Goal: Contribute content: Contribute content

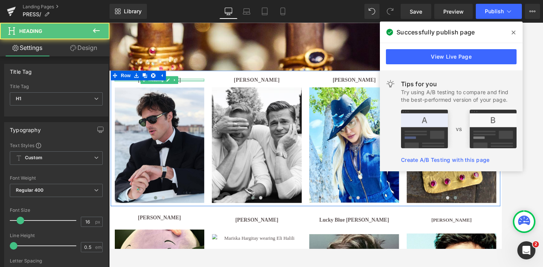
click at [200, 89] on div at bounding box center [168, 90] width 104 height 2
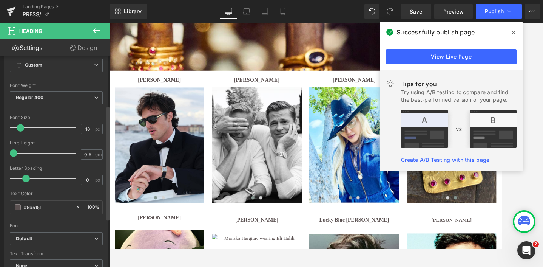
scroll to position [94, 0]
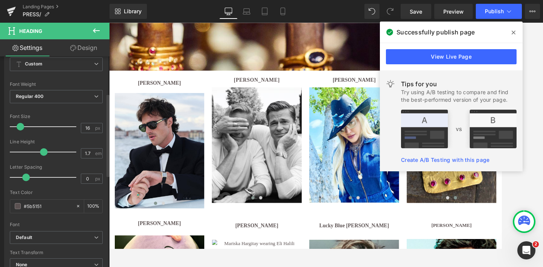
type input "1.8"
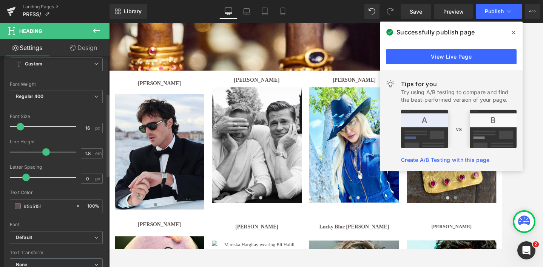
drag, startPoint x: 14, startPoint y: 150, endPoint x: 45, endPoint y: 151, distance: 31.0
click at [45, 151] on span at bounding box center [46, 152] width 8 height 8
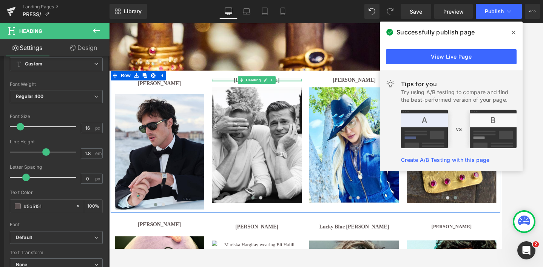
click at [316, 89] on div at bounding box center [281, 90] width 104 height 2
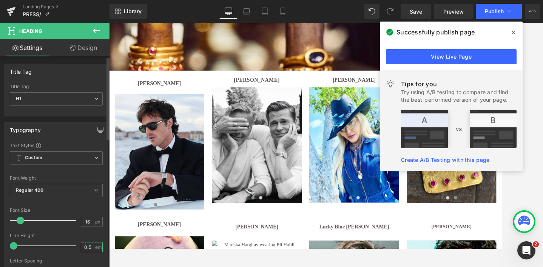
click at [83, 247] on input "0.5" at bounding box center [87, 246] width 13 height 9
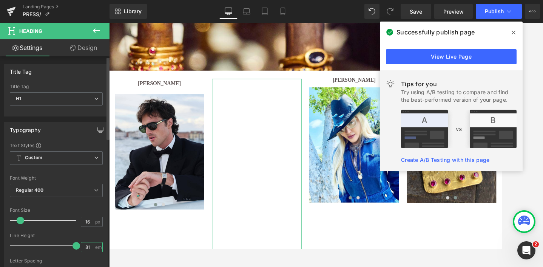
drag, startPoint x: 89, startPoint y: 246, endPoint x: 74, endPoint y: 246, distance: 15.5
click at [74, 246] on div "Line Height 81 em" at bounding box center [56, 245] width 93 height 25
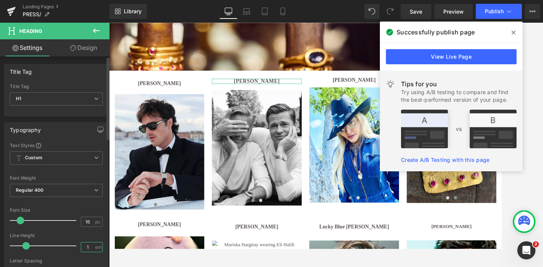
type input "81"
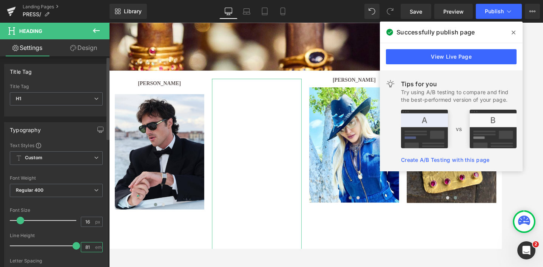
drag, startPoint x: 89, startPoint y: 247, endPoint x: 79, endPoint y: 246, distance: 10.6
click at [81, 247] on input "81" at bounding box center [87, 246] width 13 height 9
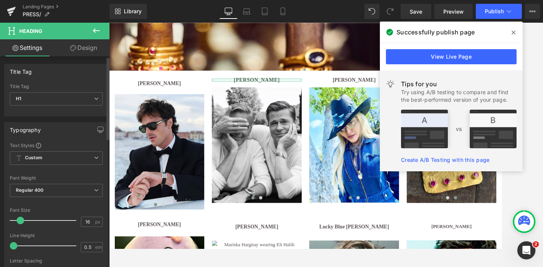
drag, startPoint x: 71, startPoint y: 244, endPoint x: 55, endPoint y: 243, distance: 16.6
click at [55, 243] on div at bounding box center [45, 245] width 63 height 15
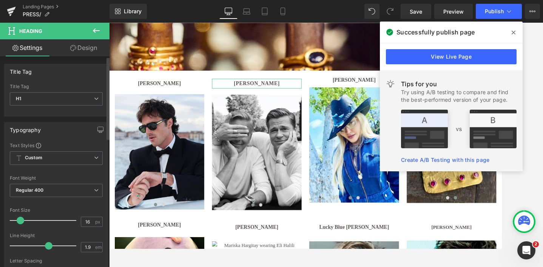
type input "1.8"
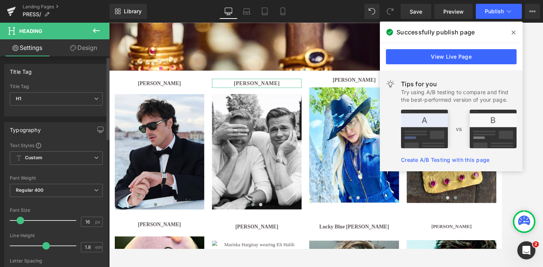
drag, startPoint x: 14, startPoint y: 246, endPoint x: 45, endPoint y: 245, distance: 31.0
click at [45, 245] on span at bounding box center [46, 246] width 8 height 8
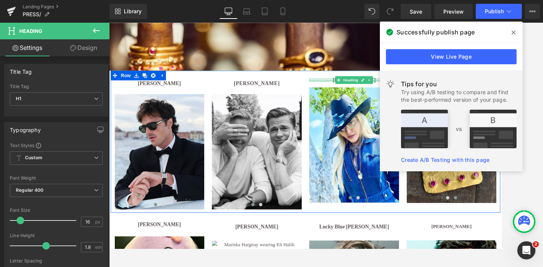
click at [368, 89] on div at bounding box center [394, 90] width 104 height 2
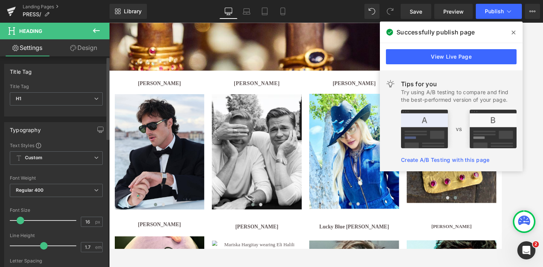
type input "1.8"
drag, startPoint x: 14, startPoint y: 244, endPoint x: 45, endPoint y: 244, distance: 31.0
click at [45, 244] on span at bounding box center [46, 246] width 8 height 8
click at [514, 31] on icon at bounding box center [514, 33] width 4 height 4
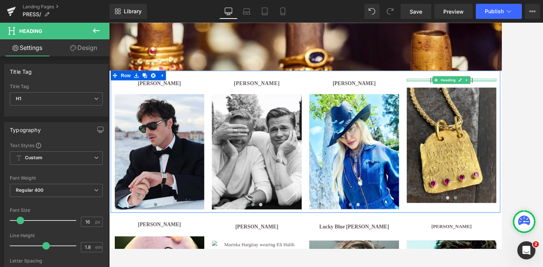
click at [475, 89] on div at bounding box center [507, 90] width 104 height 2
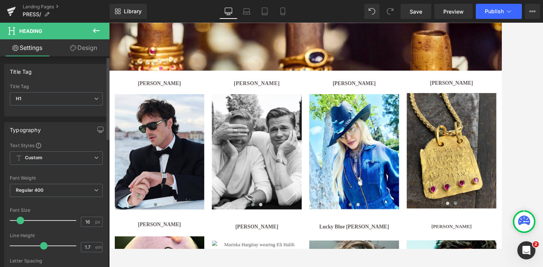
type input "1.8"
drag, startPoint x: 14, startPoint y: 245, endPoint x: 45, endPoint y: 245, distance: 31.0
click at [45, 245] on span at bounding box center [46, 246] width 8 height 8
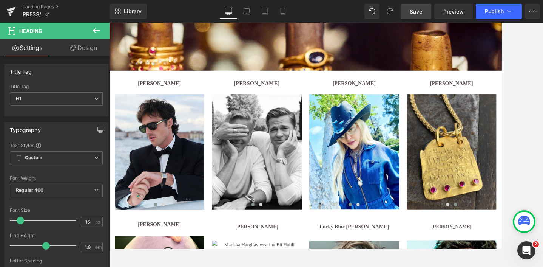
click at [418, 14] on span "Save" at bounding box center [416, 12] width 12 height 8
click at [493, 13] on span "Publish" at bounding box center [494, 11] width 19 height 6
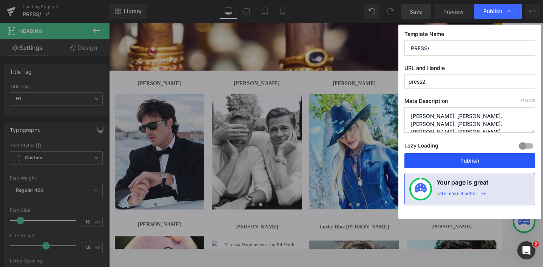
click at [461, 157] on button "Publish" at bounding box center [469, 160] width 131 height 15
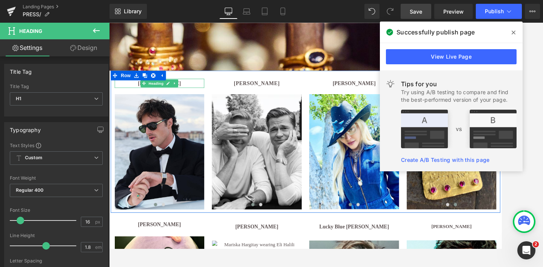
click at [194, 92] on h1 "[PERSON_NAME]" at bounding box center [168, 93] width 104 height 11
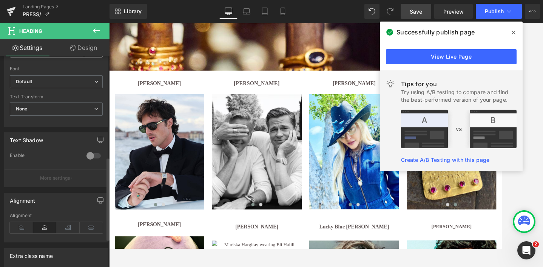
scroll to position [255, 0]
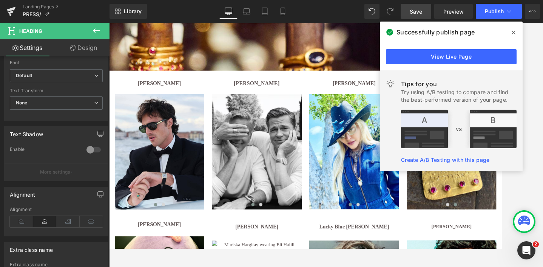
click at [85, 51] on link "Design" at bounding box center [83, 47] width 55 height 17
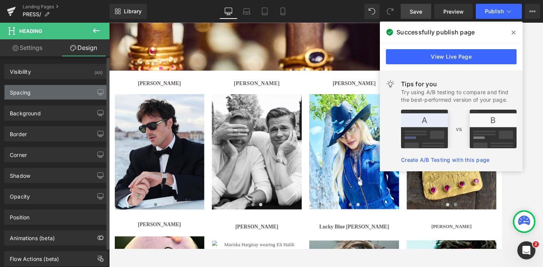
click at [39, 95] on div "Spacing" at bounding box center [56, 92] width 103 height 14
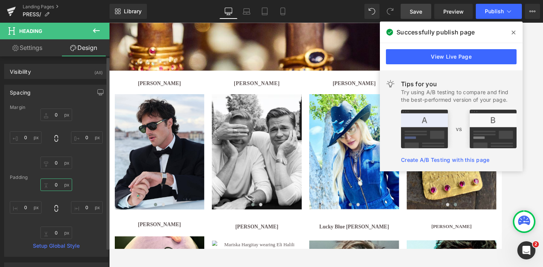
click at [56, 186] on input "0" at bounding box center [56, 184] width 32 height 12
type input "10"
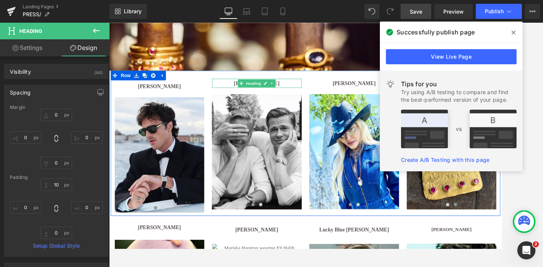
click at [313, 93] on h1 "[PERSON_NAME]" at bounding box center [281, 93] width 104 height 11
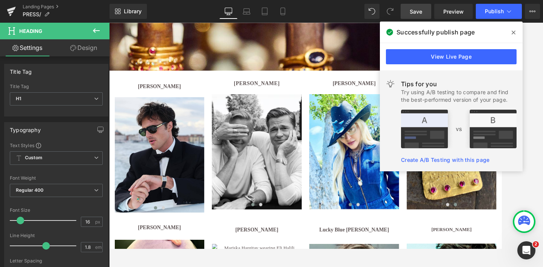
click at [85, 48] on link "Design" at bounding box center [83, 47] width 55 height 17
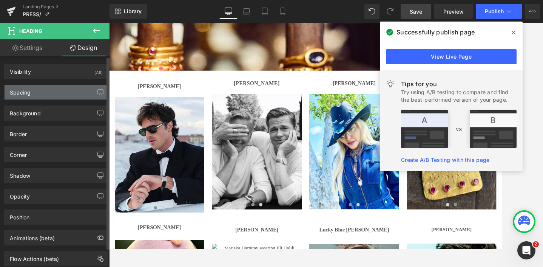
click at [62, 91] on div "Spacing" at bounding box center [56, 92] width 103 height 14
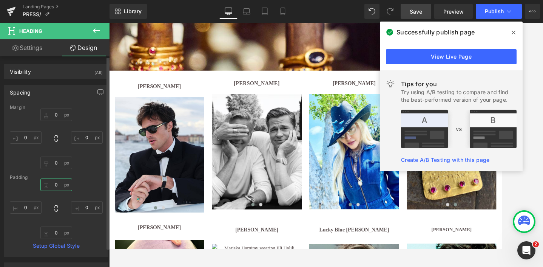
click at [56, 185] on input "0" at bounding box center [56, 184] width 32 height 12
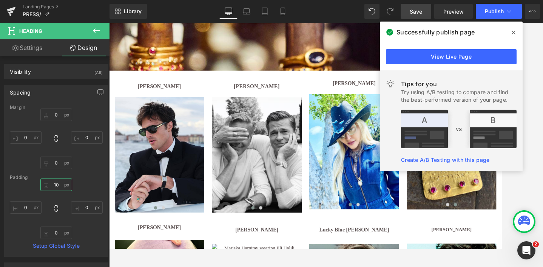
type input "10"
click at [513, 29] on span at bounding box center [514, 32] width 12 height 12
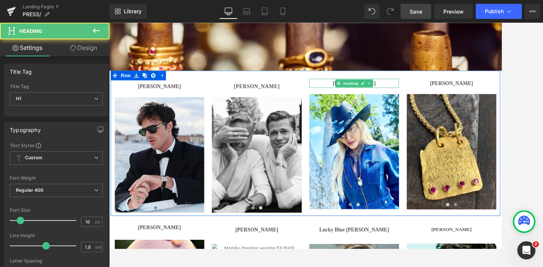
click at [428, 92] on h1 "[PERSON_NAME]" at bounding box center [394, 93] width 104 height 11
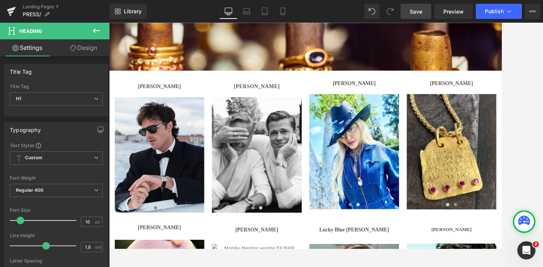
click at [89, 49] on link "Design" at bounding box center [83, 47] width 55 height 17
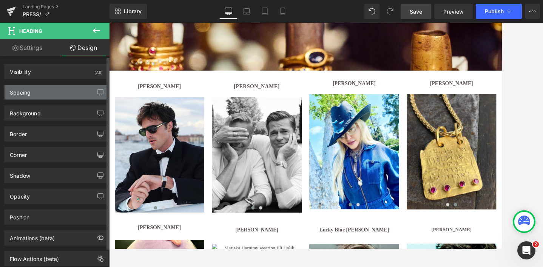
click at [44, 93] on div "Spacing" at bounding box center [56, 92] width 103 height 14
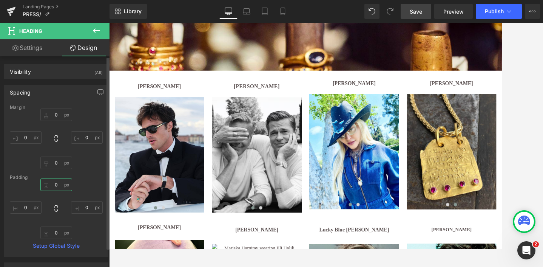
click at [56, 185] on input "0" at bounding box center [56, 184] width 32 height 12
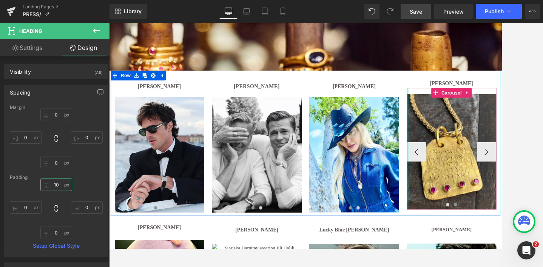
type input "10"
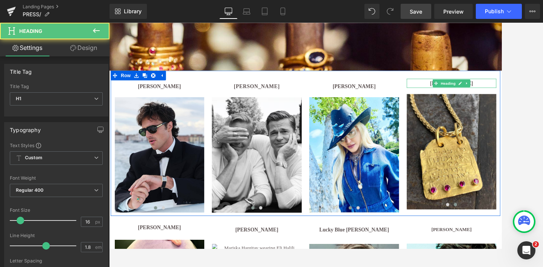
click at [543, 91] on h1 "[PERSON_NAME]" at bounding box center [507, 93] width 104 height 11
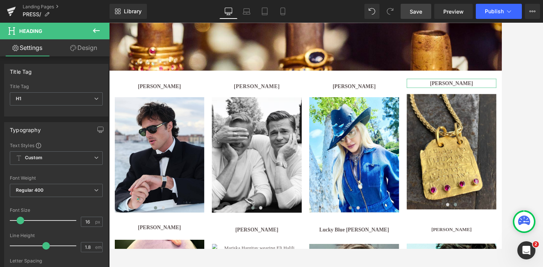
click at [88, 46] on link "Design" at bounding box center [83, 47] width 55 height 17
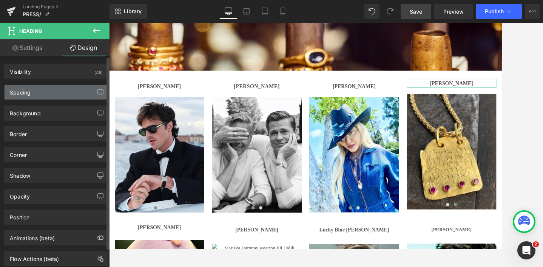
click at [46, 94] on div "Spacing" at bounding box center [56, 92] width 103 height 14
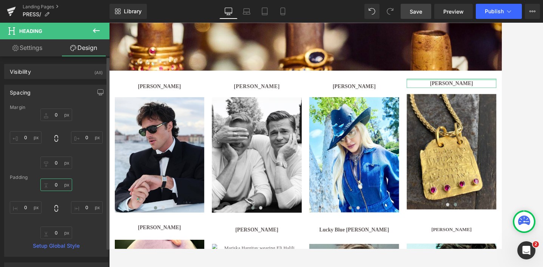
click at [54, 184] on input "0" at bounding box center [56, 184] width 32 height 12
click at [57, 184] on input "0" at bounding box center [56, 184] width 32 height 12
drag, startPoint x: 57, startPoint y: 184, endPoint x: 48, endPoint y: 184, distance: 9.8
click at [48, 184] on input "0" at bounding box center [56, 184] width 32 height 12
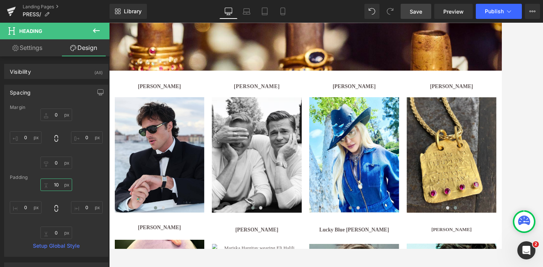
type input "10"
click at [421, 12] on span "Save" at bounding box center [416, 12] width 12 height 8
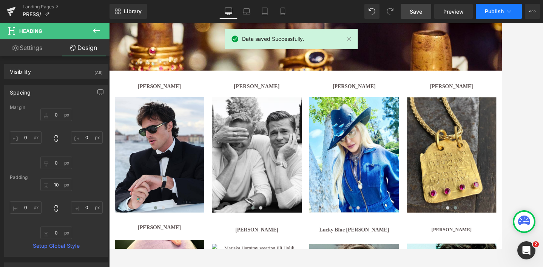
click at [493, 12] on span "Publish" at bounding box center [494, 11] width 19 height 6
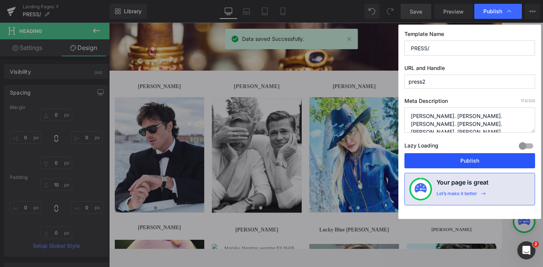
click at [472, 160] on button "Publish" at bounding box center [469, 160] width 131 height 15
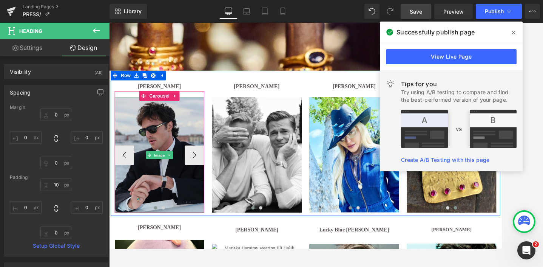
click at [181, 162] on img at bounding box center [168, 176] width 104 height 134
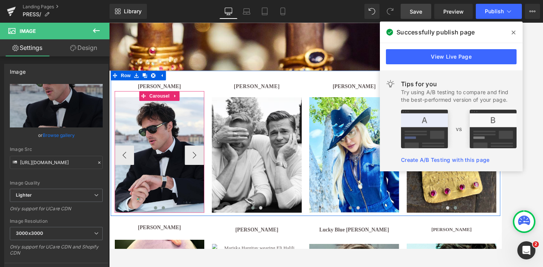
click at [171, 239] on span at bounding box center [172, 238] width 4 height 4
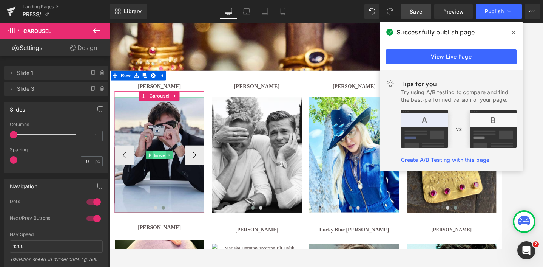
click at [166, 174] on span "Image" at bounding box center [168, 176] width 16 height 9
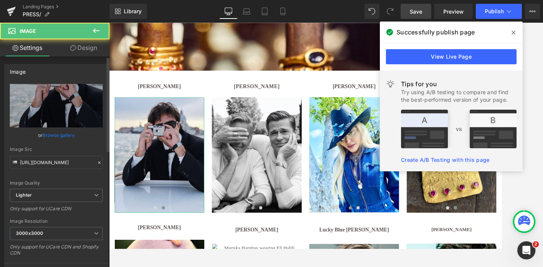
click at [60, 135] on link "Browse gallery" at bounding box center [59, 134] width 32 height 13
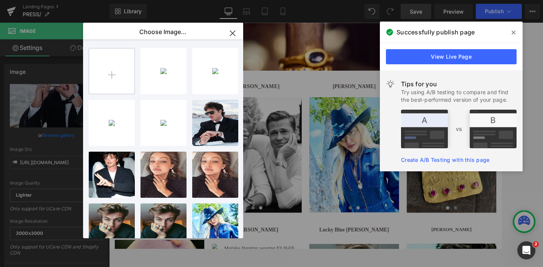
click at [105, 76] on input "file" at bounding box center [111, 70] width 45 height 45
type input "C:\fakepath\Untitled design.png"
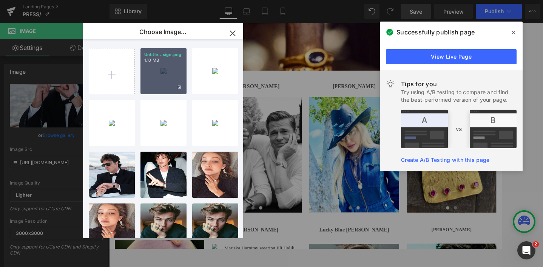
click at [162, 76] on div "Untitle...sign.png 1.10 MB" at bounding box center [163, 71] width 46 height 46
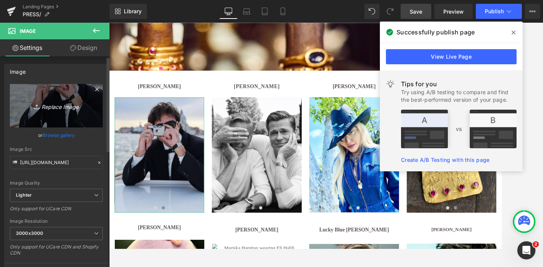
click at [56, 103] on icon "Replace Image" at bounding box center [56, 105] width 60 height 9
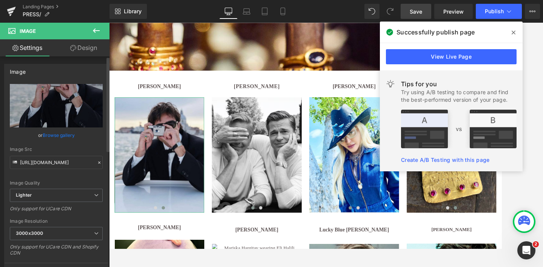
click at [56, 135] on link "Browse gallery" at bounding box center [59, 134] width 32 height 13
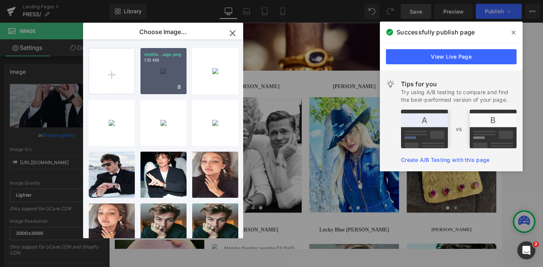
click at [168, 73] on div "Untitle...sign.png 1.10 MB" at bounding box center [163, 71] width 46 height 46
type input "[URL][DOMAIN_NAME]"
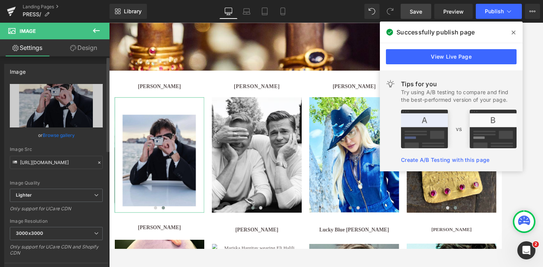
click at [61, 137] on link "Browse gallery" at bounding box center [59, 134] width 32 height 13
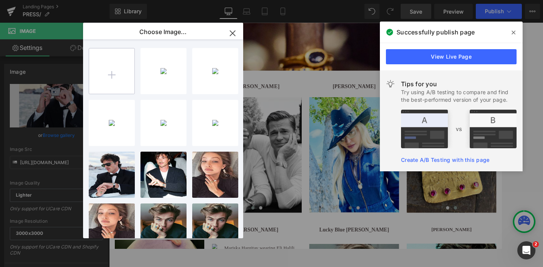
click at [120, 75] on input "file" at bounding box center [111, 70] width 45 height 45
type input "C:\fakepath\Untitled design (1).png"
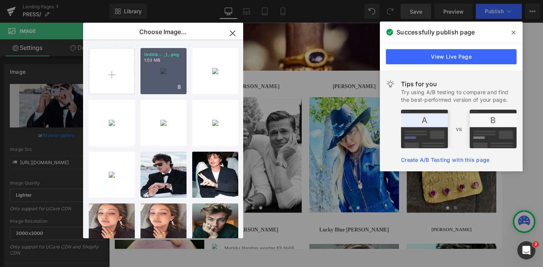
click at [154, 71] on div "Untitle... _1_.png 1.53 MB" at bounding box center [163, 71] width 46 height 46
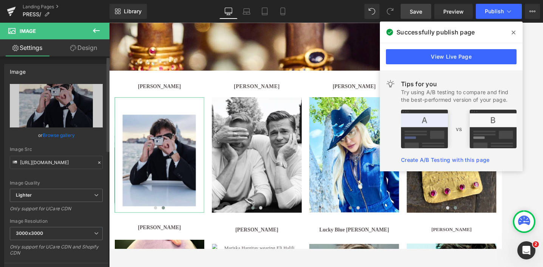
click at [54, 134] on link "Browse gallery" at bounding box center [59, 134] width 32 height 13
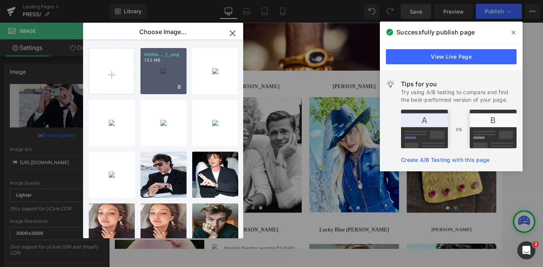
click at [167, 85] on div "Untitle... _1_.png 1.53 MB" at bounding box center [163, 71] width 46 height 46
type input "[URL][DOMAIN_NAME]"
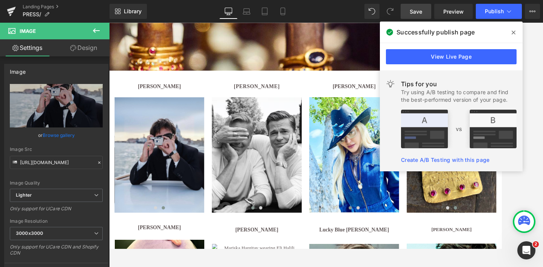
click at [420, 8] on span "Save" at bounding box center [416, 12] width 12 height 8
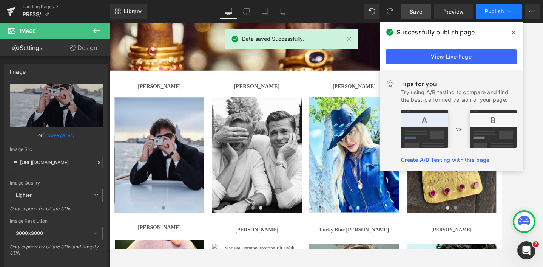
click at [491, 9] on span "Publish" at bounding box center [494, 11] width 19 height 6
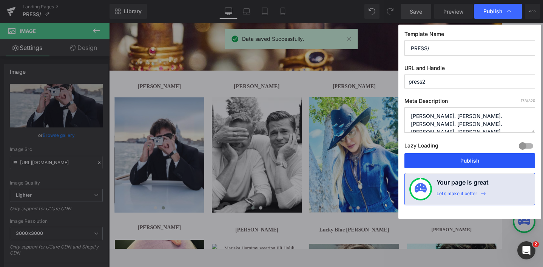
click at [469, 159] on button "Publish" at bounding box center [469, 160] width 131 height 15
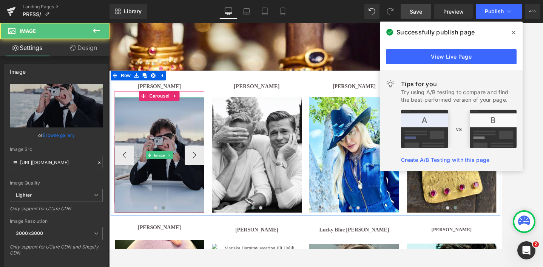
click at [170, 143] on img at bounding box center [168, 176] width 104 height 134
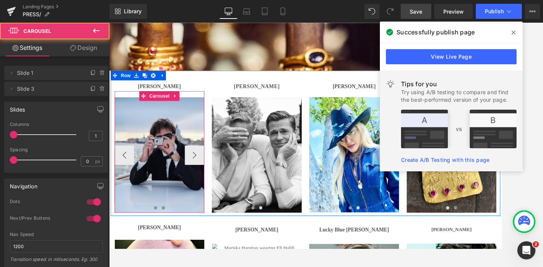
click at [162, 237] on span at bounding box center [163, 238] width 4 height 4
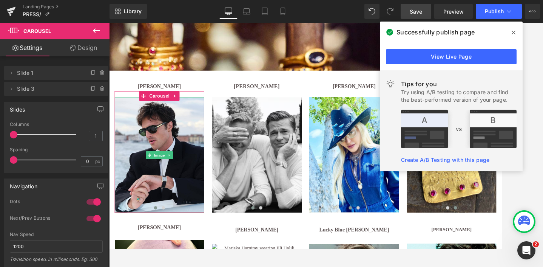
click at [35, 75] on span "Slide 1" at bounding box center [48, 73] width 63 height 14
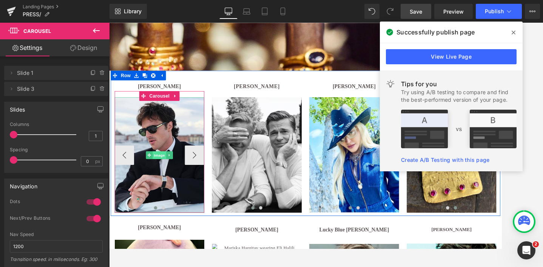
click at [168, 177] on span "Image" at bounding box center [168, 176] width 16 height 9
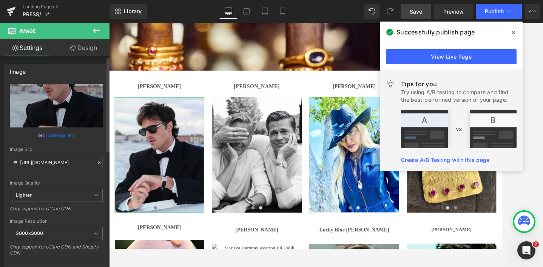
click at [60, 134] on link "Browse gallery" at bounding box center [59, 134] width 32 height 13
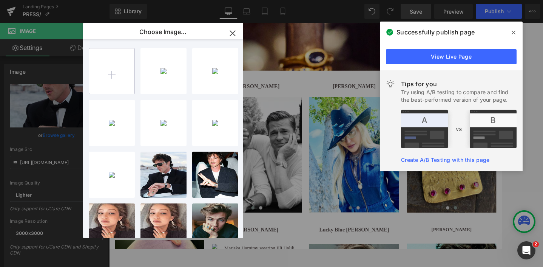
click at [120, 81] on input "file" at bounding box center [111, 70] width 45 height 45
type input "C:\fakepath\Untitled design (2).png"
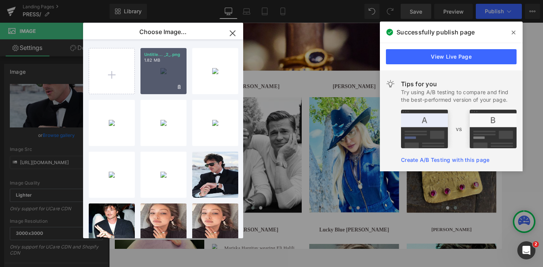
click at [160, 63] on div "Untitle... _2_.png 1.82 MB" at bounding box center [163, 71] width 46 height 46
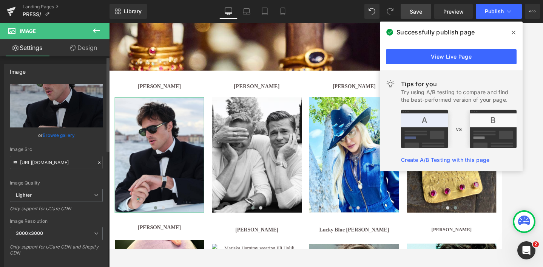
click at [54, 136] on link "Browse gallery" at bounding box center [59, 134] width 32 height 13
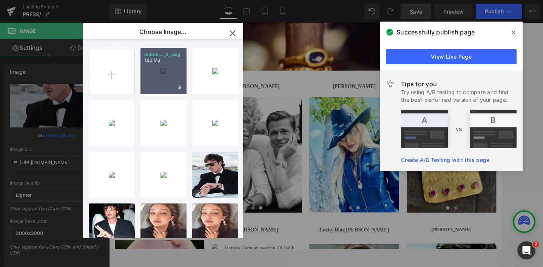
click at [167, 87] on div "Untitle... _2_.png 1.82 MB" at bounding box center [163, 71] width 46 height 46
type input "[URL][DOMAIN_NAME]"
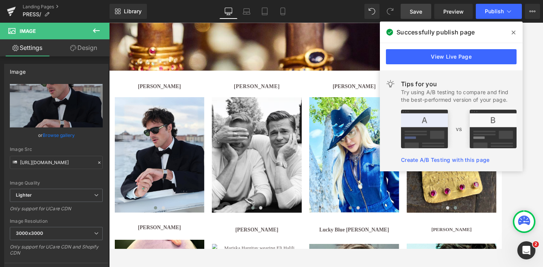
click at [420, 14] on span "Save" at bounding box center [416, 12] width 12 height 8
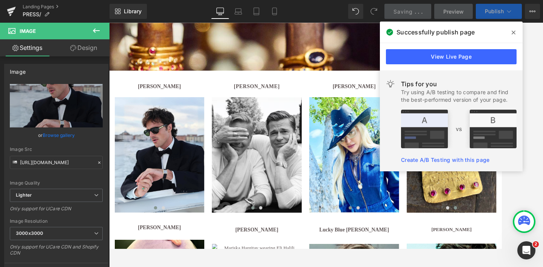
click at [496, 9] on span "Publish" at bounding box center [494, 11] width 19 height 6
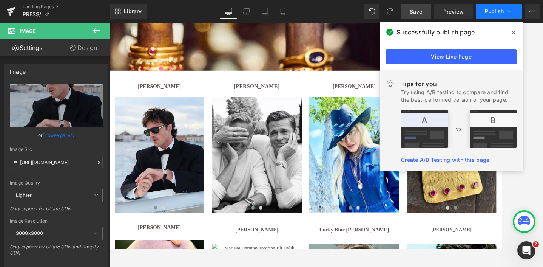
click at [496, 9] on span "Publish" at bounding box center [494, 11] width 19 height 6
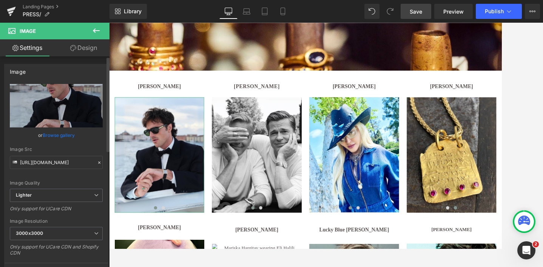
click at [57, 134] on link "Browse gallery" at bounding box center [59, 134] width 32 height 13
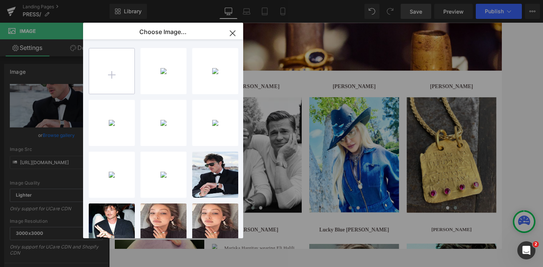
click at [108, 81] on input "file" at bounding box center [111, 70] width 45 height 45
type input "C:\fakepath\Untitled design (3).png"
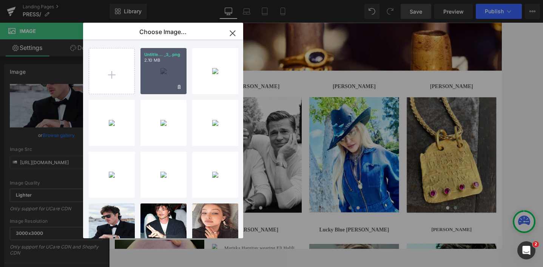
click at [164, 83] on div "Untitle... _3_.png 2.10 MB" at bounding box center [163, 71] width 46 height 46
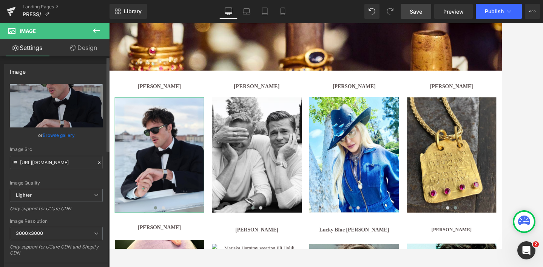
click at [54, 134] on link "Browse gallery" at bounding box center [59, 134] width 32 height 13
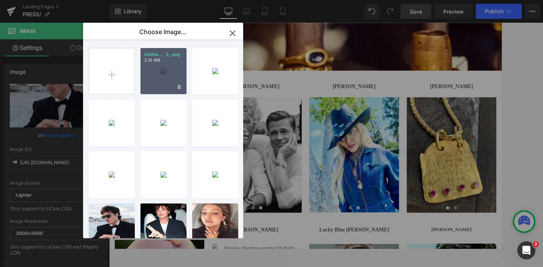
click at [166, 71] on div "Untitle... _3_.png 2.10 MB" at bounding box center [163, 71] width 46 height 46
type input "[URL][DOMAIN_NAME]"
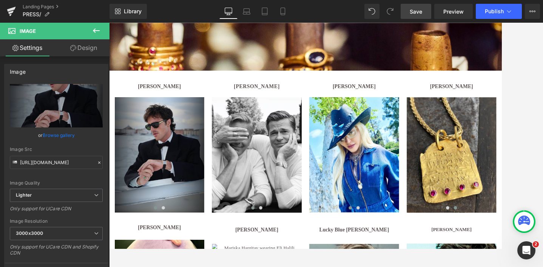
click at [415, 10] on span "Save" at bounding box center [416, 12] width 12 height 8
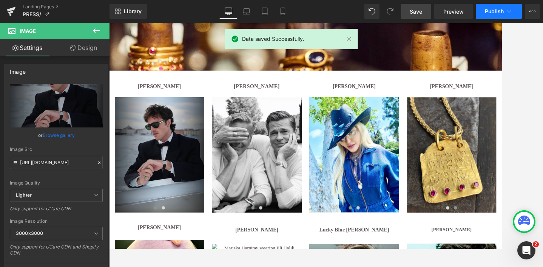
click at [492, 12] on span "Publish" at bounding box center [494, 11] width 19 height 6
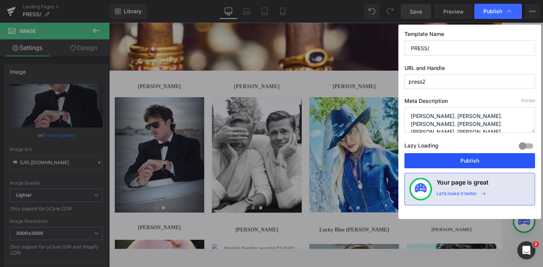
click at [472, 157] on button "Publish" at bounding box center [469, 160] width 131 height 15
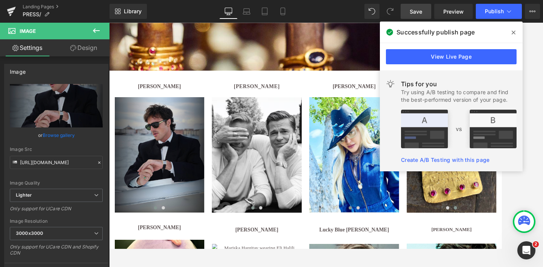
click at [514, 29] on icon at bounding box center [514, 32] width 4 height 6
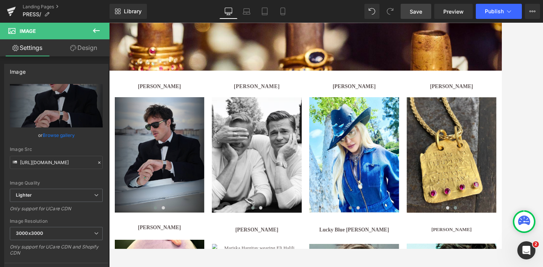
click at [523, 128] on div at bounding box center [326, 145] width 434 height 244
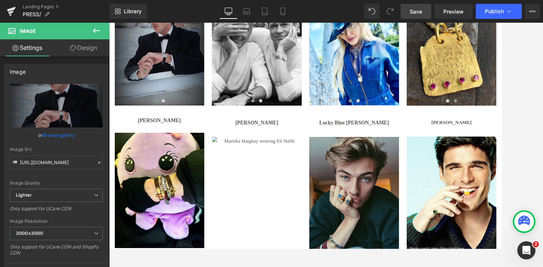
scroll to position [312, 0]
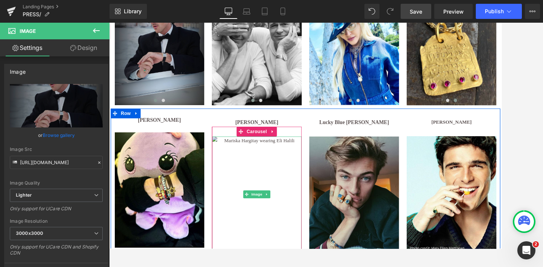
click at [285, 166] on img at bounding box center [281, 222] width 104 height 134
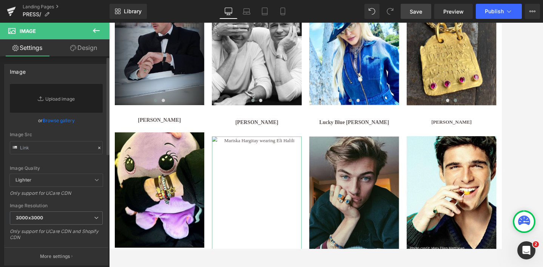
click at [57, 119] on link "Browse gallery" at bounding box center [59, 120] width 32 height 13
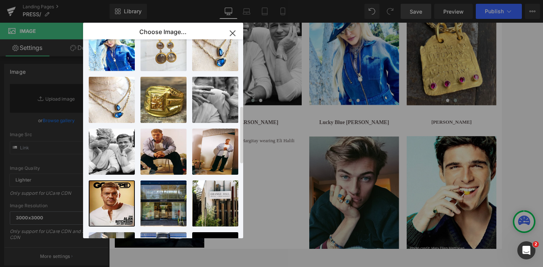
scroll to position [178, 0]
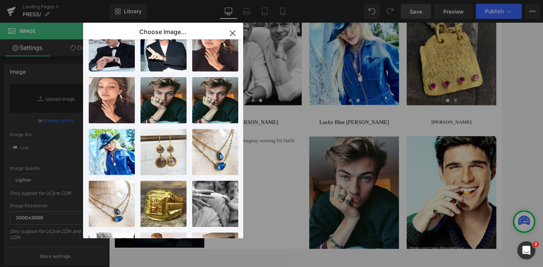
click at [236, 31] on icon "button" at bounding box center [233, 33] width 12 height 12
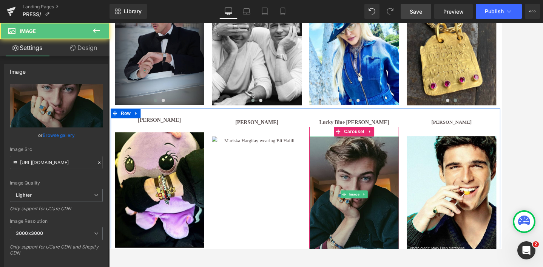
click at [386, 190] on img at bounding box center [394, 222] width 104 height 134
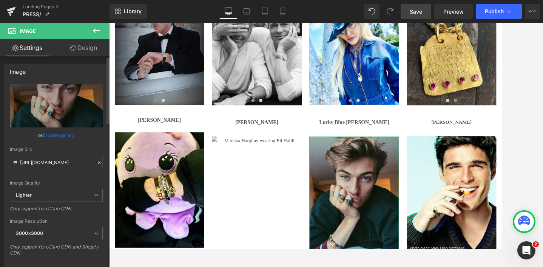
click at [53, 134] on link "Browse gallery" at bounding box center [59, 134] width 32 height 13
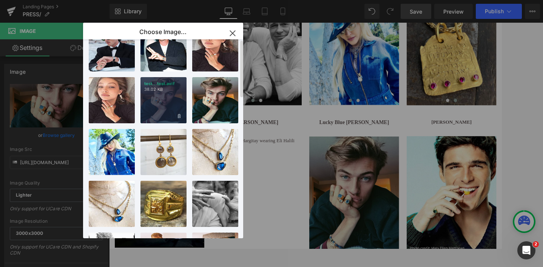
scroll to position [0, 0]
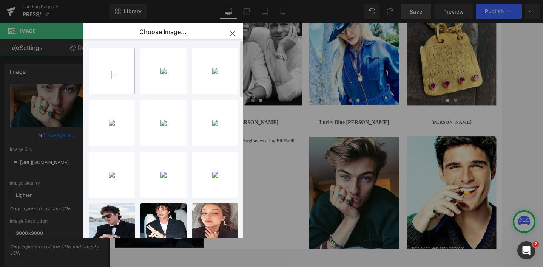
click at [114, 68] on input "file" at bounding box center [111, 70] width 45 height 45
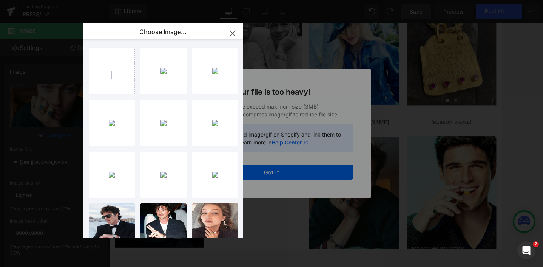
click at [230, 31] on icon "button" at bounding box center [232, 33] width 5 height 5
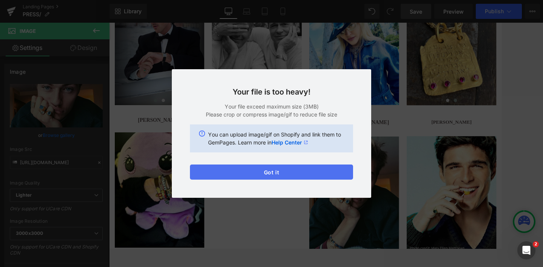
click at [281, 172] on button "Got it" at bounding box center [271, 171] width 163 height 15
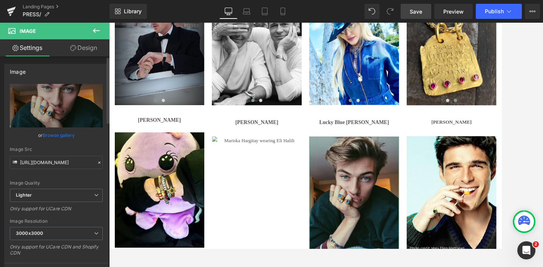
click at [53, 136] on link "Browse gallery" at bounding box center [59, 134] width 32 height 13
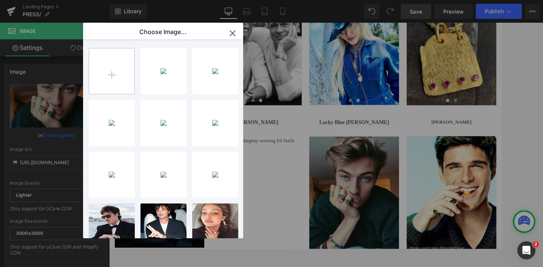
click at [114, 66] on input "file" at bounding box center [111, 70] width 45 height 45
type input "C:\fakepath\Untitled design.jpg"
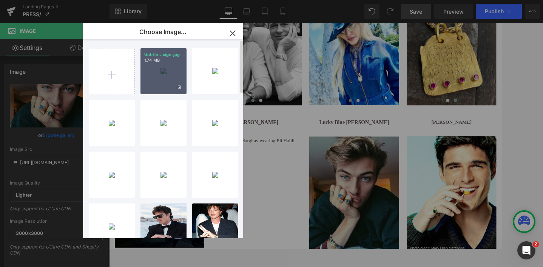
click at [162, 81] on div "Untitle...sign.jpg 1.74 MB" at bounding box center [163, 71] width 46 height 46
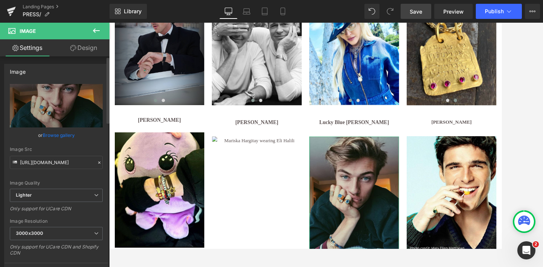
click at [48, 137] on link "Browse gallery" at bounding box center [59, 134] width 32 height 13
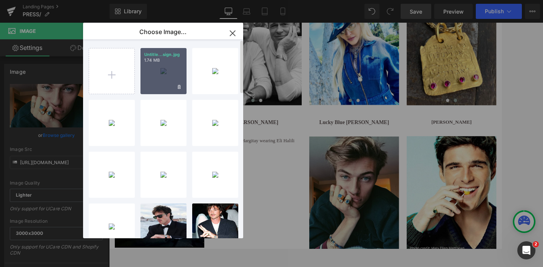
click at [161, 79] on div "Untitle...sign.jpg 1.74 MB" at bounding box center [163, 71] width 46 height 46
type input "[URL][DOMAIN_NAME]"
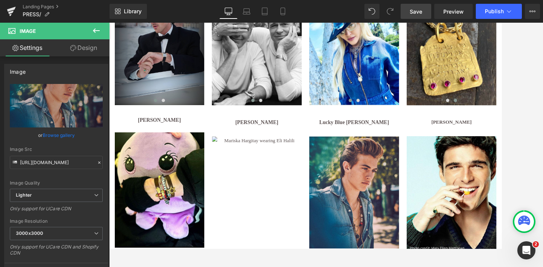
click at [411, 12] on span "Save" at bounding box center [416, 12] width 12 height 8
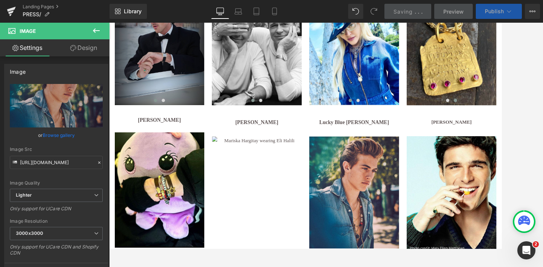
click at [494, 11] on span "Publish" at bounding box center [494, 11] width 19 height 6
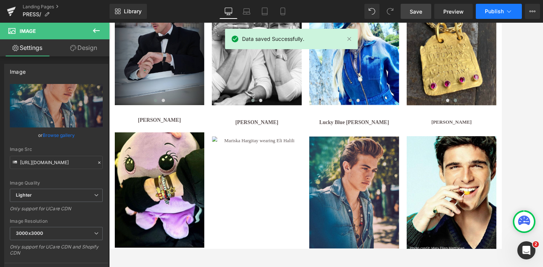
click at [492, 13] on span "Publish" at bounding box center [494, 11] width 19 height 6
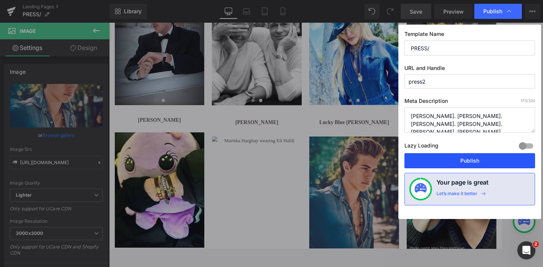
click at [478, 160] on button "Publish" at bounding box center [469, 160] width 131 height 15
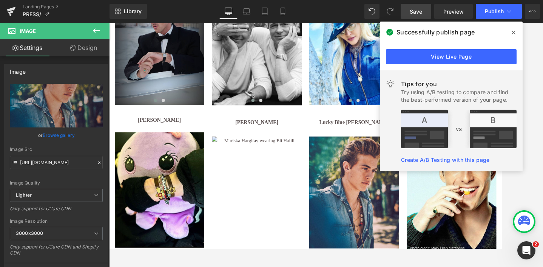
click at [512, 32] on icon at bounding box center [514, 32] width 4 height 6
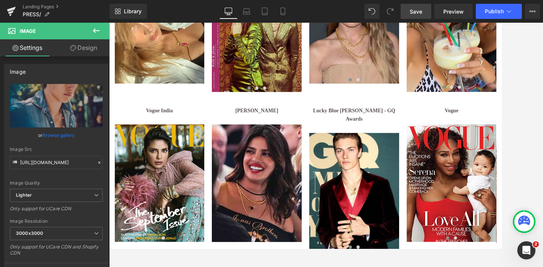
scroll to position [1597, 0]
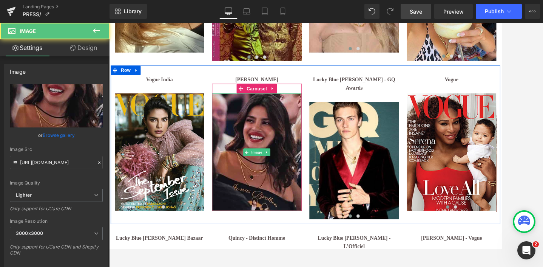
click at [287, 205] on img at bounding box center [281, 173] width 104 height 136
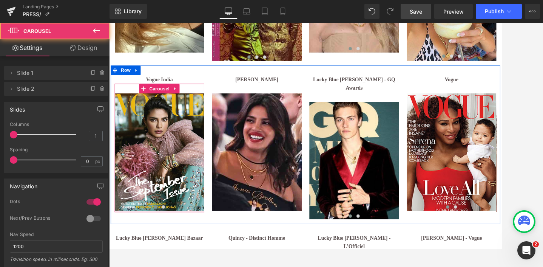
click at [162, 235] on span at bounding box center [163, 237] width 4 height 4
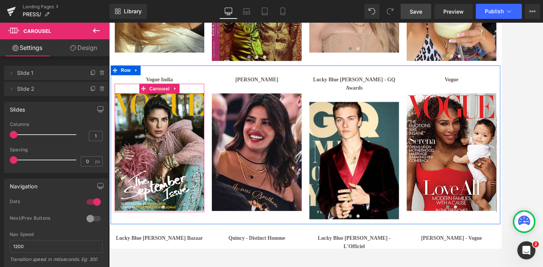
click at [162, 235] on span at bounding box center [163, 237] width 4 height 4
click at [181, 233] on div at bounding box center [168, 238] width 104 height 11
click at [164, 235] on span at bounding box center [163, 237] width 4 height 4
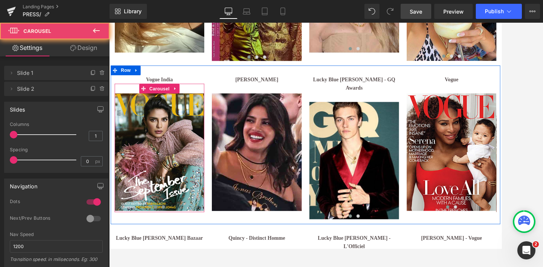
click at [171, 235] on span at bounding box center [172, 237] width 4 height 4
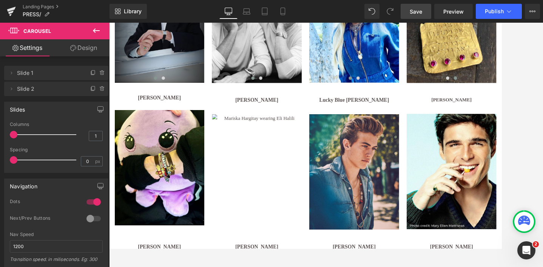
scroll to position [337, 0]
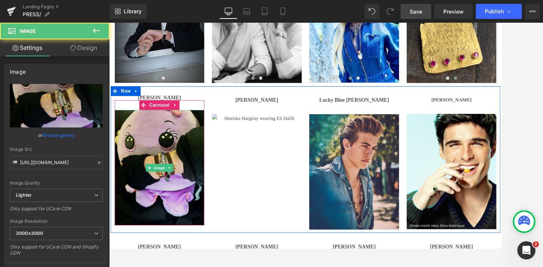
click at [182, 177] on img at bounding box center [168, 191] width 104 height 134
click at [182, 159] on img at bounding box center [168, 191] width 104 height 134
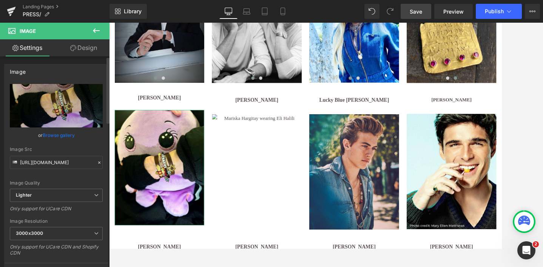
click at [98, 161] on icon at bounding box center [99, 162] width 2 height 2
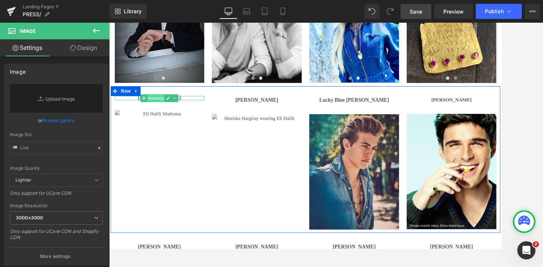
click at [169, 109] on span "Heading" at bounding box center [164, 110] width 20 height 9
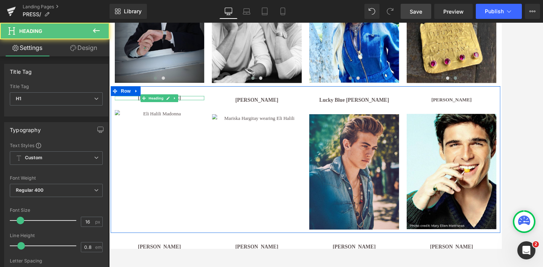
click at [198, 110] on h1 "[PERSON_NAME]" at bounding box center [168, 110] width 104 height 5
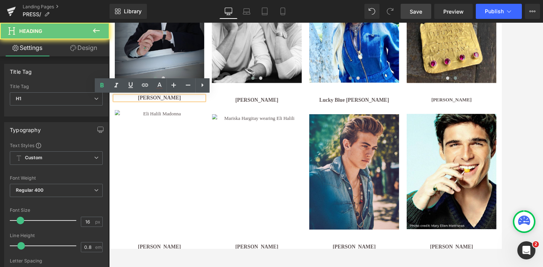
click at [198, 110] on h1 "[PERSON_NAME]" at bounding box center [168, 110] width 104 height 5
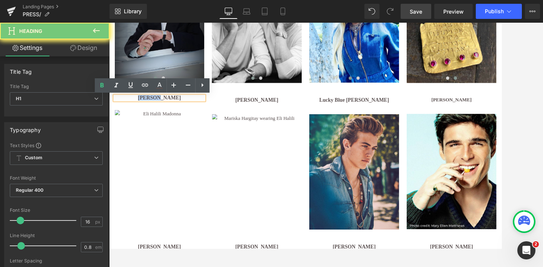
click at [198, 110] on h1 "[PERSON_NAME]" at bounding box center [168, 110] width 104 height 5
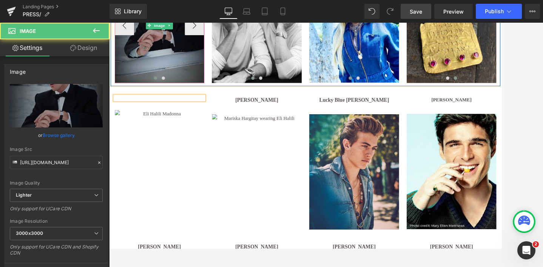
click at [200, 77] on img at bounding box center [168, 26] width 104 height 134
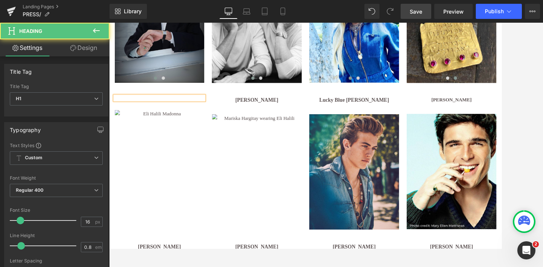
click at [203, 110] on h1 at bounding box center [168, 110] width 104 height 5
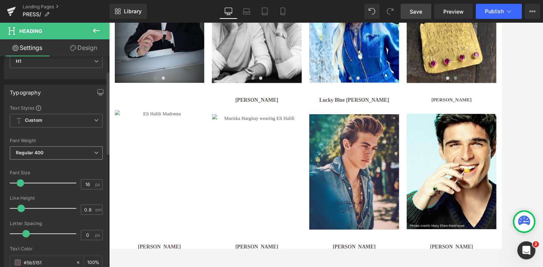
scroll to position [51, 0]
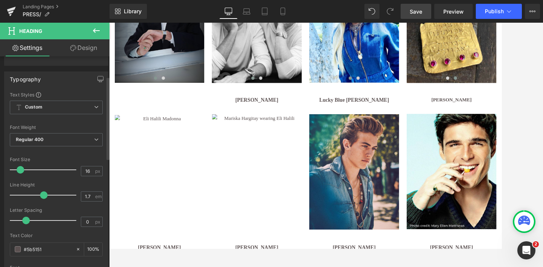
type input "1.8"
drag, startPoint x: 21, startPoint y: 194, endPoint x: 45, endPoint y: 194, distance: 23.4
click at [45, 194] on span at bounding box center [46, 195] width 8 height 8
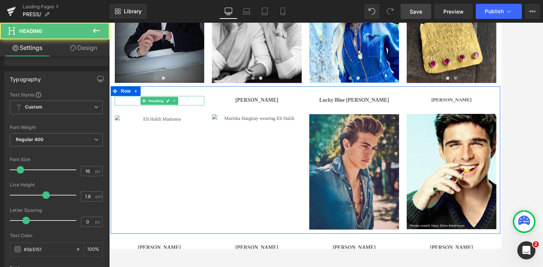
click at [200, 113] on h1 at bounding box center [168, 113] width 104 height 11
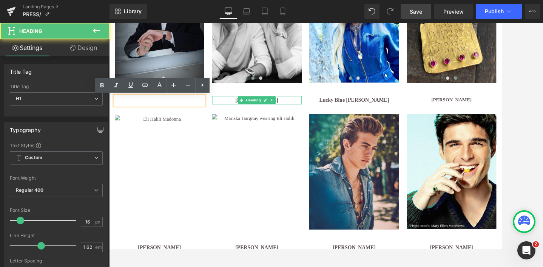
click at [313, 114] on h1 "[PERSON_NAME]" at bounding box center [281, 113] width 104 height 10
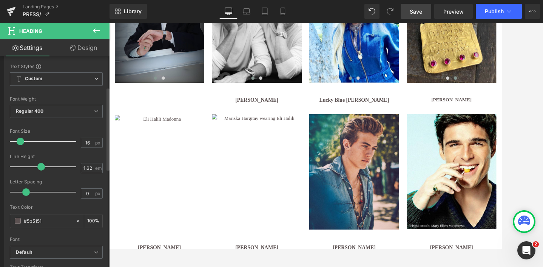
scroll to position [80, 0]
type input "1.8"
drag, startPoint x: 42, startPoint y: 166, endPoint x: 46, endPoint y: 166, distance: 4.9
click at [46, 166] on span at bounding box center [46, 166] width 8 height 8
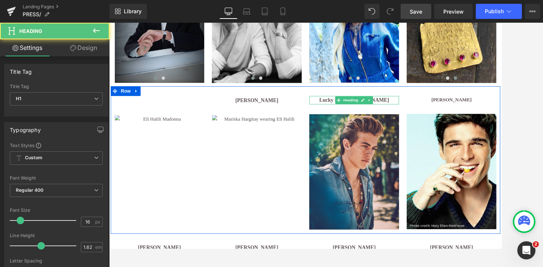
click at [359, 113] on h1 "Lucky Blue [PERSON_NAME]" at bounding box center [394, 113] width 104 height 10
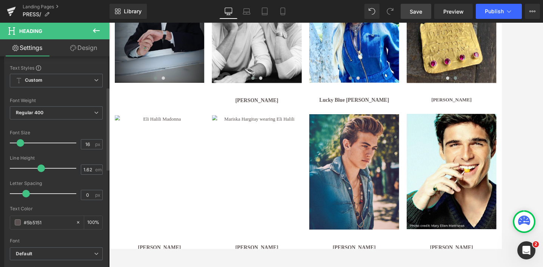
scroll to position [78, 0]
click at [45, 167] on span at bounding box center [44, 168] width 8 height 8
type input "1.8"
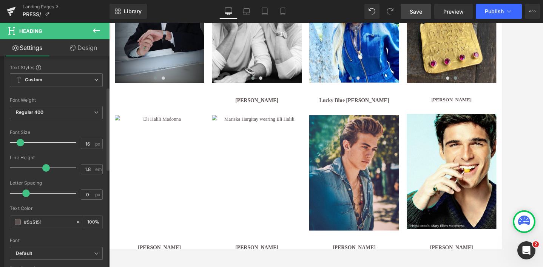
click at [48, 168] on span at bounding box center [46, 168] width 8 height 8
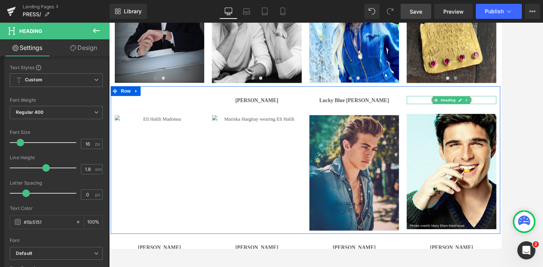
click at [475, 113] on h1 "[PERSON_NAME]" at bounding box center [507, 112] width 104 height 9
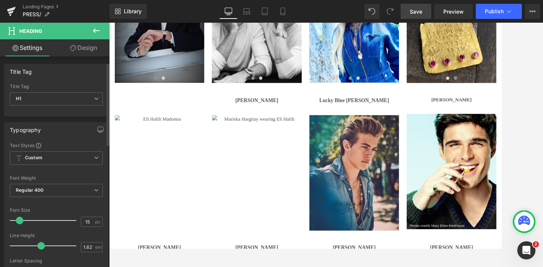
scroll to position [48, 0]
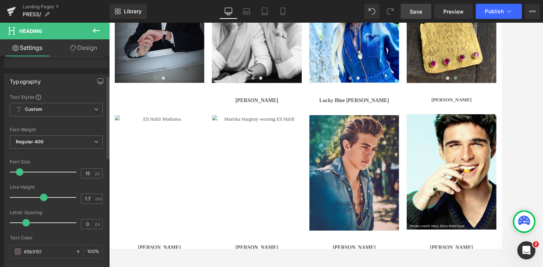
type input "1.8"
click at [45, 198] on span at bounding box center [46, 197] width 8 height 8
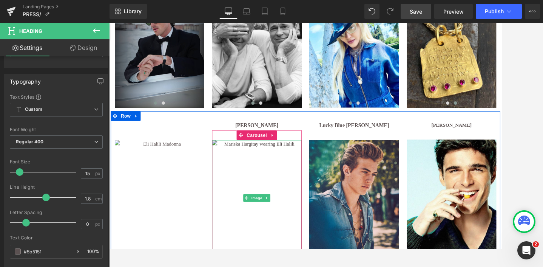
scroll to position [299, 0]
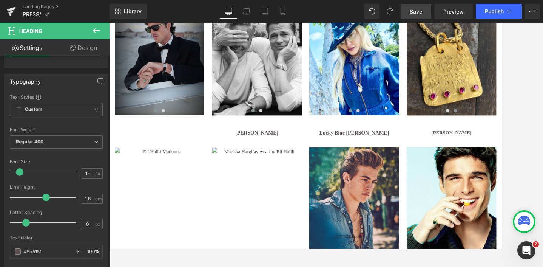
click at [418, 11] on span "Save" at bounding box center [416, 12] width 12 height 8
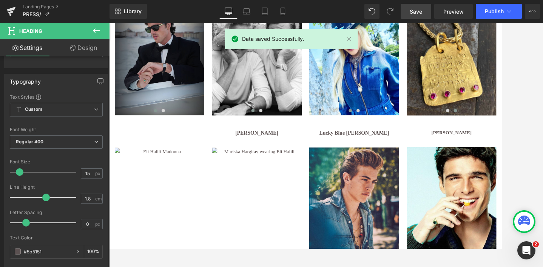
click at [495, 0] on div "Library Desktop Desktop Laptop Tablet Mobile Save Preview Publish Scheduled Vie…" at bounding box center [327, 11] width 434 height 23
click at [495, 12] on span "Publish" at bounding box center [494, 11] width 19 height 6
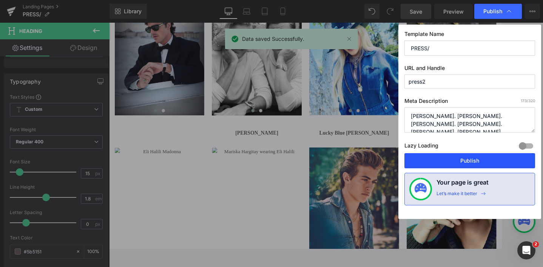
click at [474, 164] on button "Publish" at bounding box center [469, 160] width 131 height 15
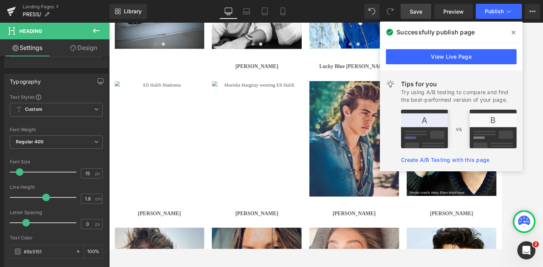
scroll to position [378, 0]
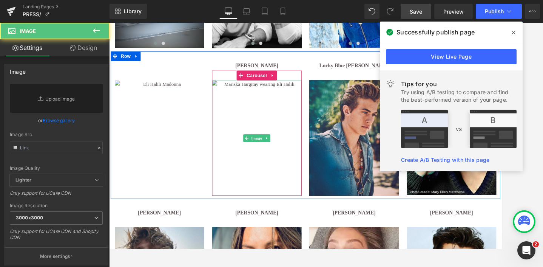
click at [259, 145] on img at bounding box center [281, 156] width 104 height 134
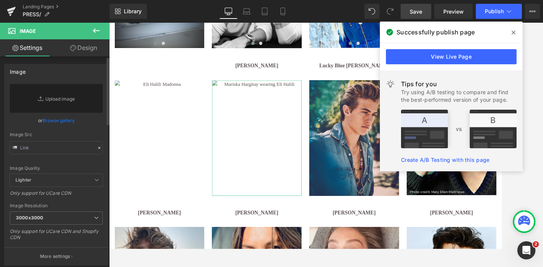
click at [58, 119] on link "Browse gallery" at bounding box center [59, 120] width 32 height 13
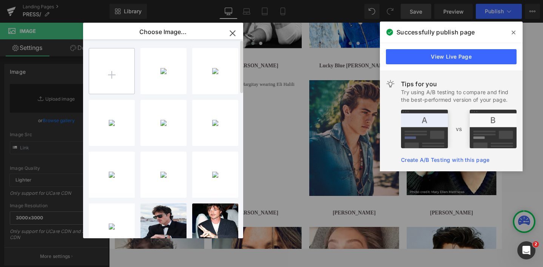
click at [113, 67] on input "file" at bounding box center [111, 70] width 45 height 45
type input "C:\fakepath\Untitled design (1).jpg"
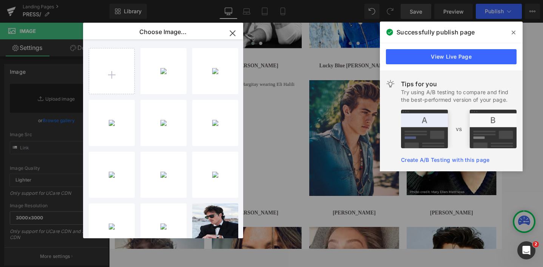
click at [233, 33] on icon "button" at bounding box center [232, 33] width 5 height 5
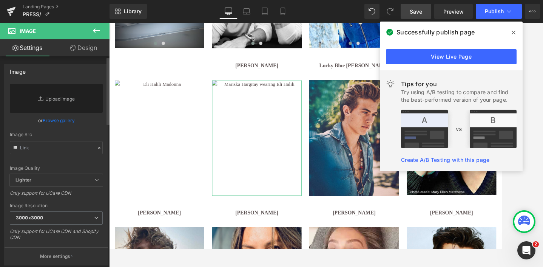
click at [53, 120] on link "Browse gallery" at bounding box center [59, 120] width 32 height 13
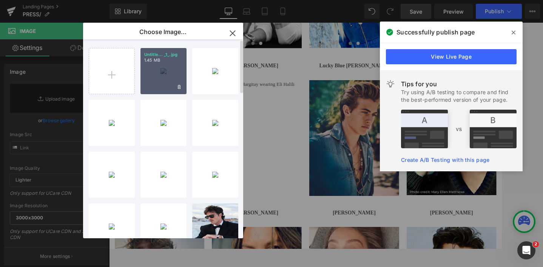
click at [168, 74] on div "Untitle... _1_.jpg 1.45 MB" at bounding box center [163, 71] width 46 height 46
type input "[URL][DOMAIN_NAME]"
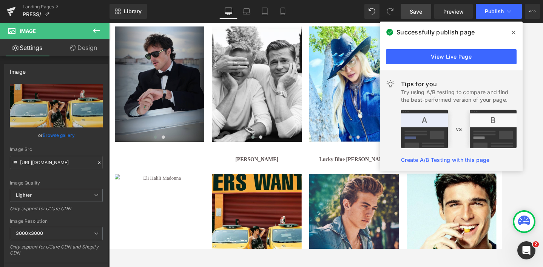
scroll to position [270, 0]
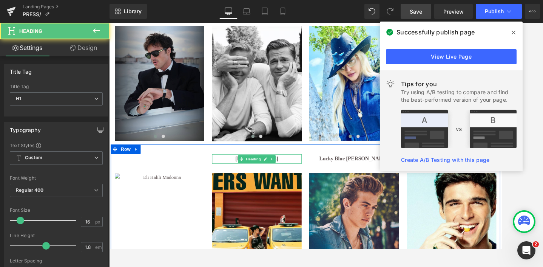
click at [314, 180] on h1 "[PERSON_NAME]" at bounding box center [281, 181] width 104 height 11
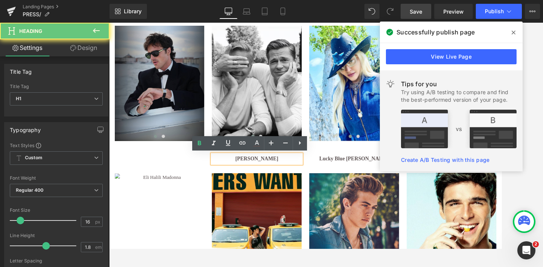
click at [314, 180] on h1 "[PERSON_NAME]" at bounding box center [281, 181] width 104 height 11
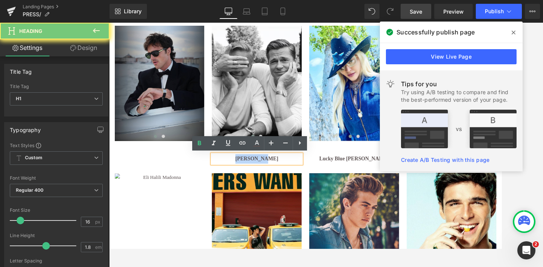
click at [314, 180] on h1 "[PERSON_NAME]" at bounding box center [281, 181] width 104 height 11
paste div
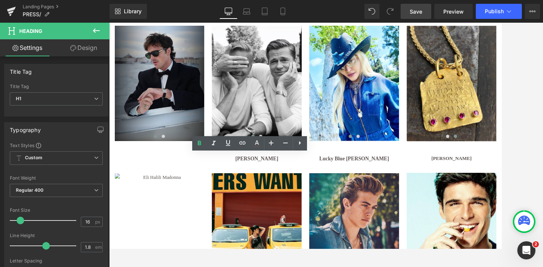
click at [415, 12] on span "Save" at bounding box center [416, 12] width 12 height 8
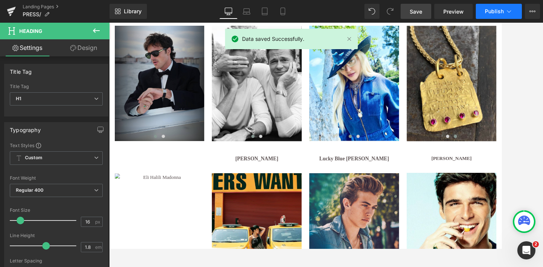
click at [492, 11] on span "Publish" at bounding box center [494, 11] width 19 height 6
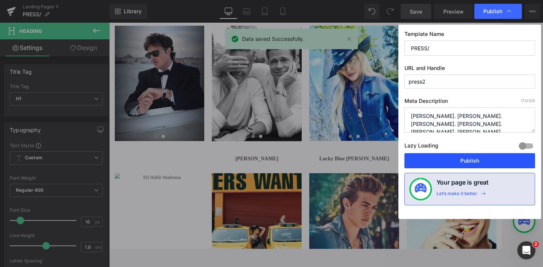
click at [475, 162] on button "Publish" at bounding box center [469, 160] width 131 height 15
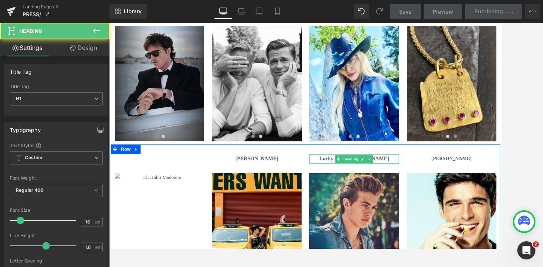
click at [364, 182] on h1 "Lucky Blue [PERSON_NAME]" at bounding box center [394, 181] width 104 height 11
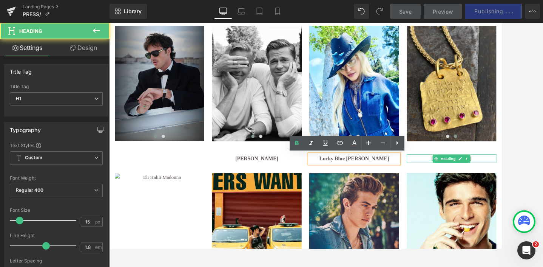
click at [538, 180] on h1 "[PERSON_NAME]" at bounding box center [507, 181] width 104 height 10
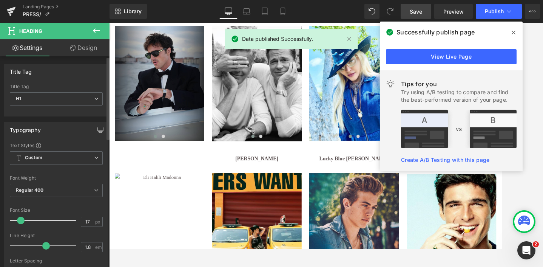
type input "16"
click at [21, 221] on span at bounding box center [21, 220] width 8 height 8
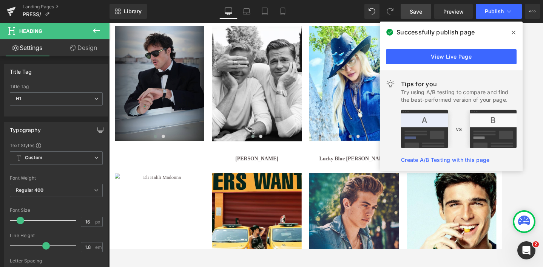
click at [533, 184] on div at bounding box center [326, 145] width 434 height 244
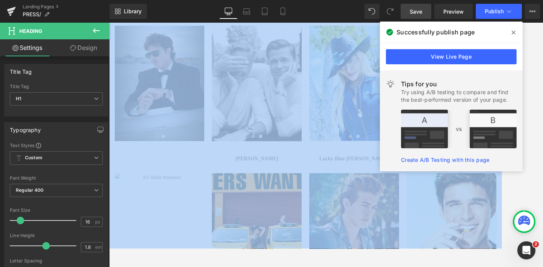
click at [533, 184] on div at bounding box center [326, 145] width 434 height 244
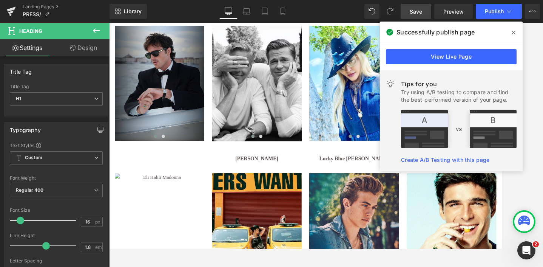
click at [515, 33] on icon at bounding box center [514, 32] width 4 height 6
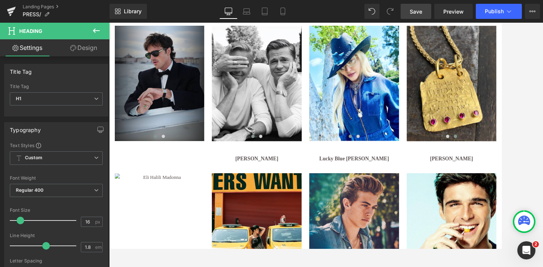
click at [416, 11] on span "Save" at bounding box center [416, 12] width 12 height 8
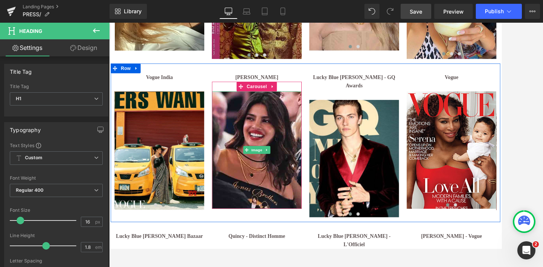
scroll to position [1600, 0]
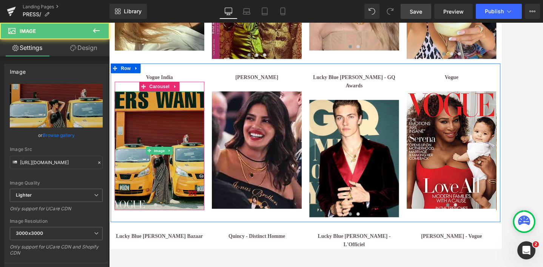
click at [160, 108] on img at bounding box center [168, 172] width 104 height 138
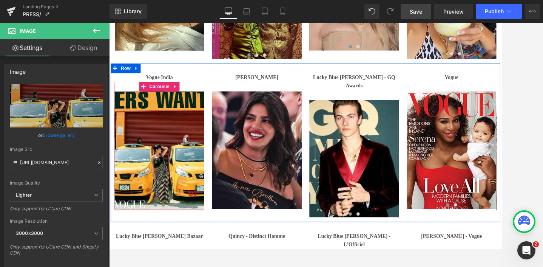
click at [164, 233] on span at bounding box center [163, 235] width 4 height 4
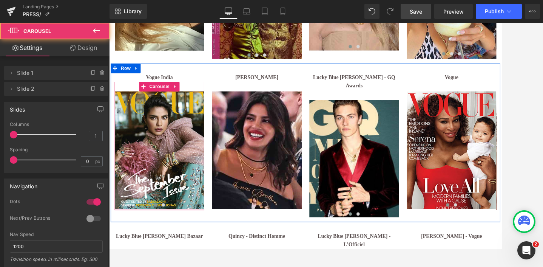
click at [163, 233] on span at bounding box center [163, 235] width 4 height 4
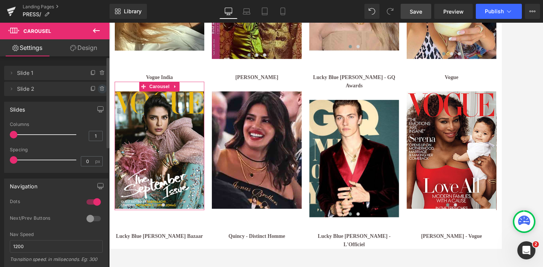
click at [102, 88] on icon at bounding box center [102, 89] width 0 height 2
click at [94, 88] on button "Delete" at bounding box center [94, 89] width 24 height 10
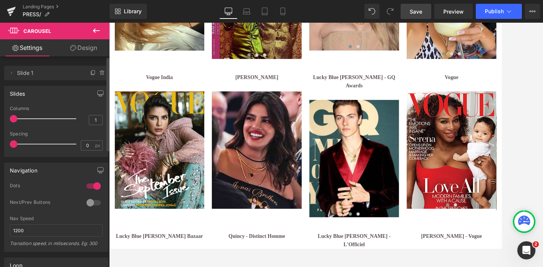
click at [416, 14] on span "Save" at bounding box center [416, 12] width 12 height 8
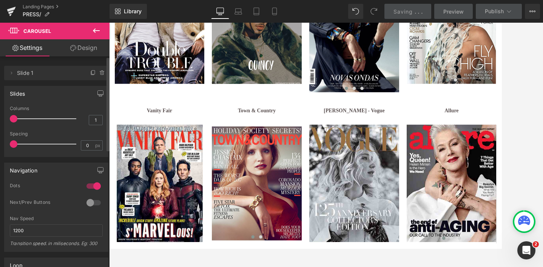
scroll to position [2010, 0]
